Goal: Navigation & Orientation: Find specific page/section

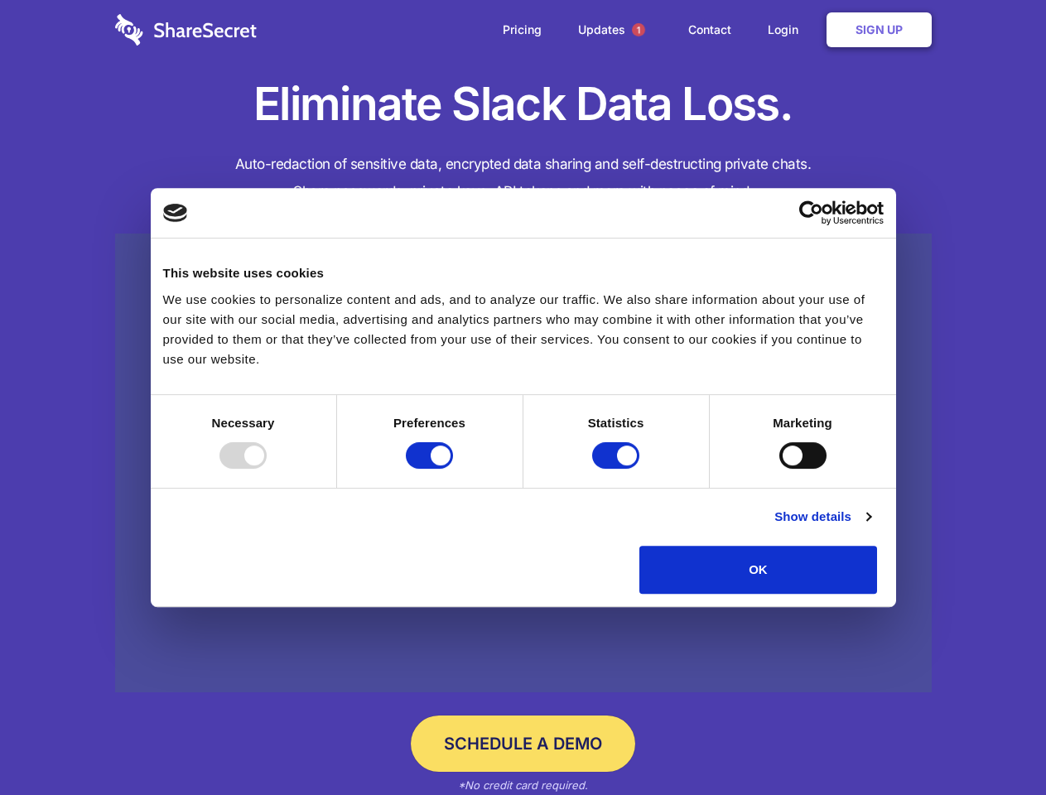
click at [267, 469] on div at bounding box center [242, 455] width 47 height 27
click at [453, 469] on input "Preferences" at bounding box center [429, 455] width 47 height 27
checkbox input "false"
click at [618, 469] on input "Statistics" at bounding box center [615, 455] width 47 height 27
checkbox input "false"
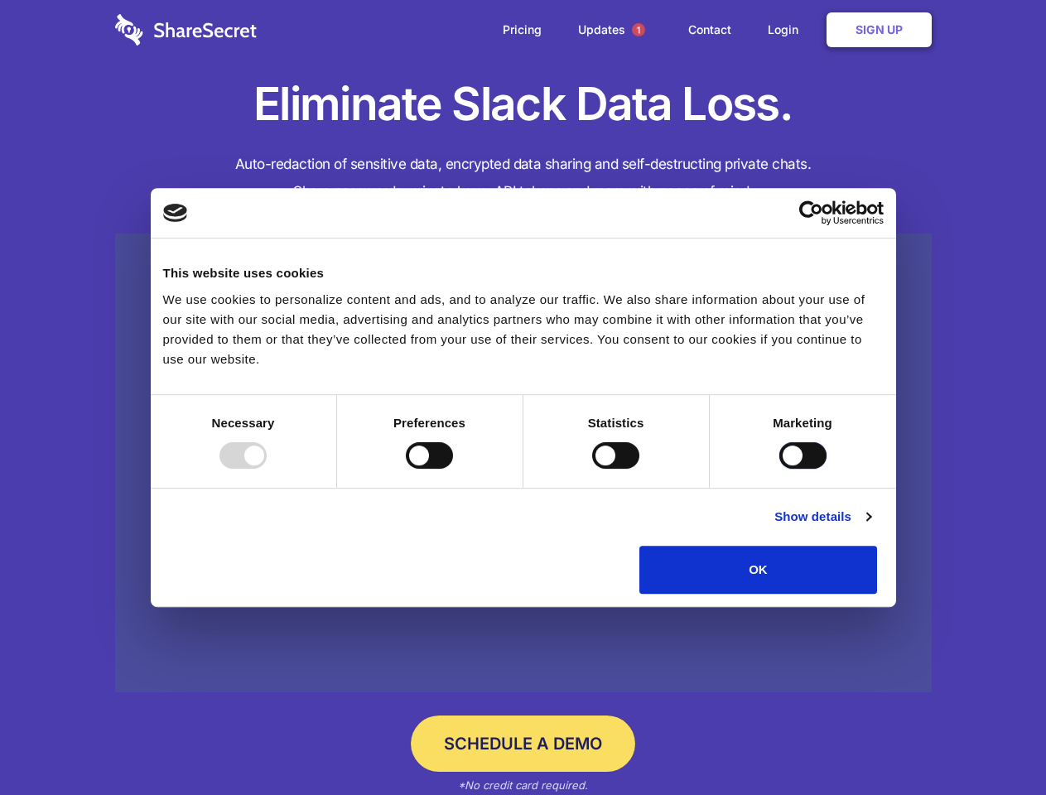
click at [779, 469] on input "Marketing" at bounding box center [802, 455] width 47 height 27
checkbox input "true"
click at [870, 527] on link "Show details" at bounding box center [822, 517] width 96 height 20
click at [0, 0] on li "Necessary 7 Necessary cookies help make a website usable by enabling basic func…" at bounding box center [0, 0] width 0 height 0
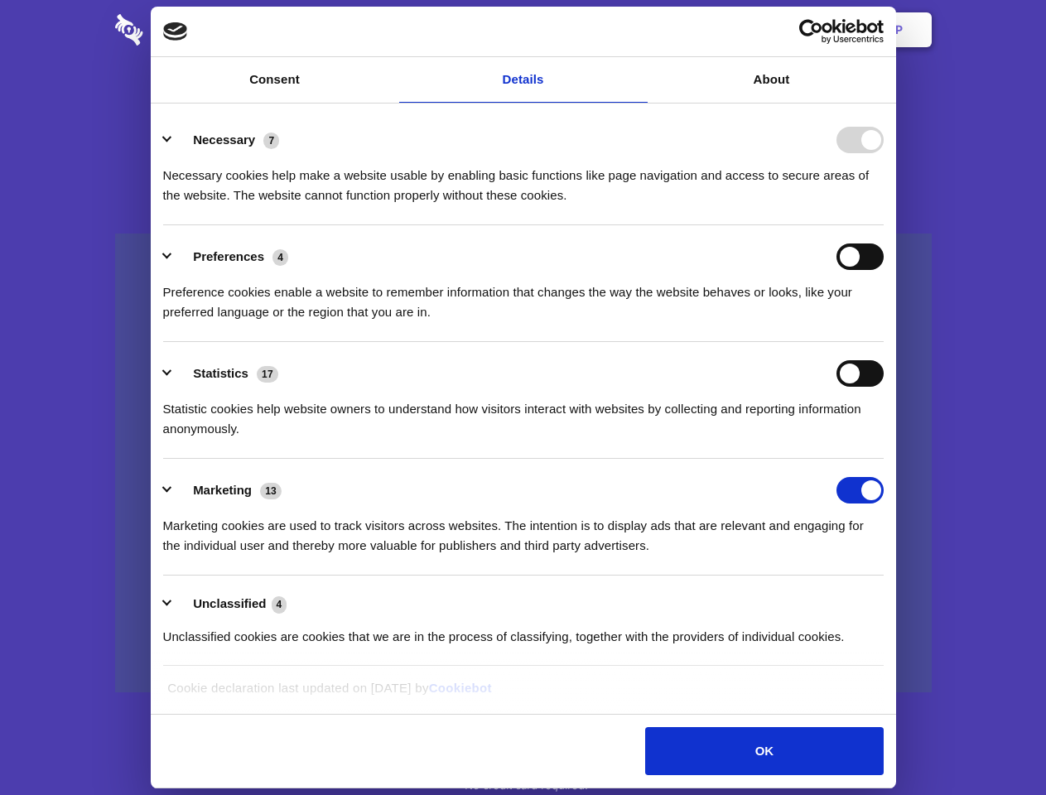
click at [638, 30] on span "1" at bounding box center [638, 29] width 13 height 13
